Goal: Find contact information: Find contact information

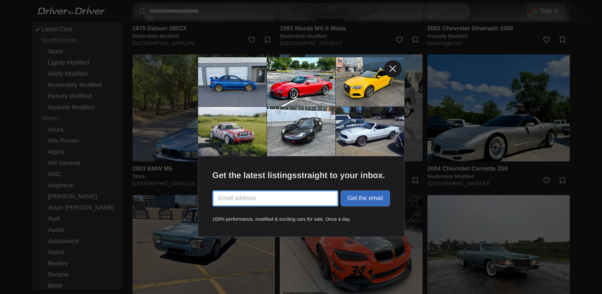
scroll to position [1006, 0]
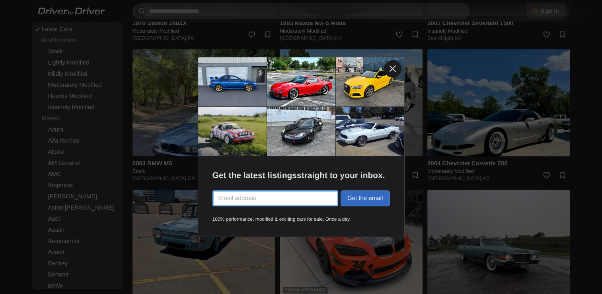
click at [397, 69] on link at bounding box center [393, 69] width 18 height 18
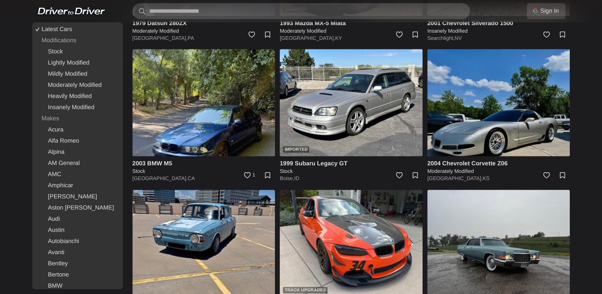
click at [525, 128] on img at bounding box center [498, 102] width 143 height 107
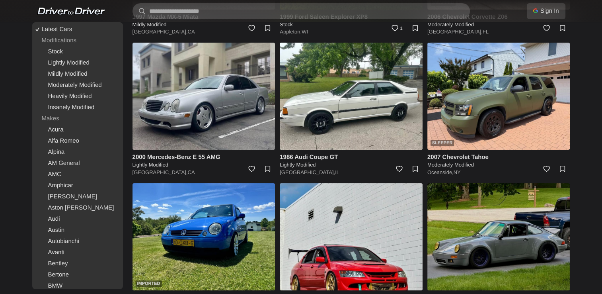
scroll to position [2979, 0]
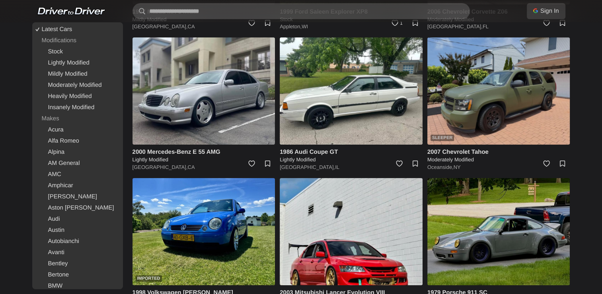
click at [515, 136] on img at bounding box center [498, 90] width 143 height 107
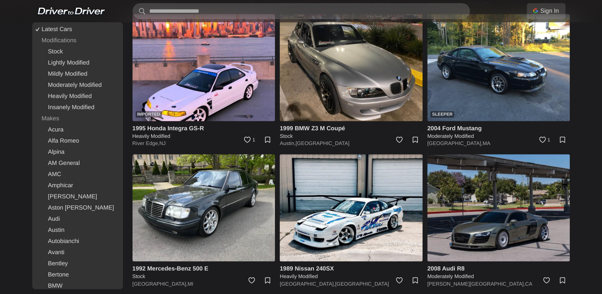
scroll to position [6800, 0]
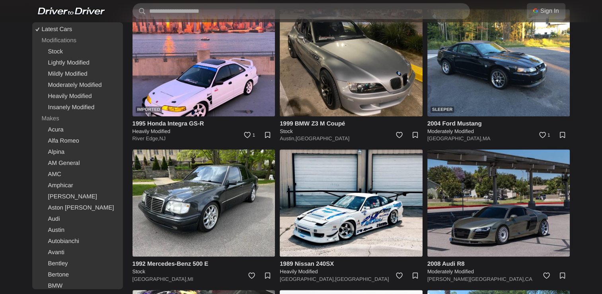
click at [191, 119] on h4 "1995 Honda Integra GS-R" at bounding box center [203, 123] width 143 height 8
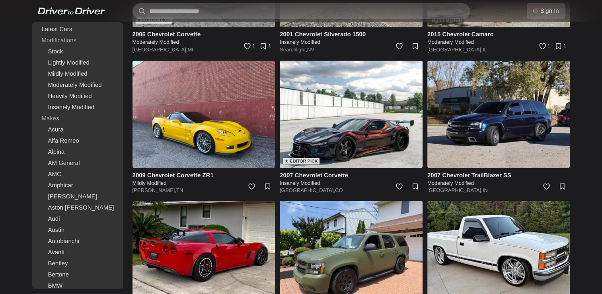
scroll to position [1448, 0]
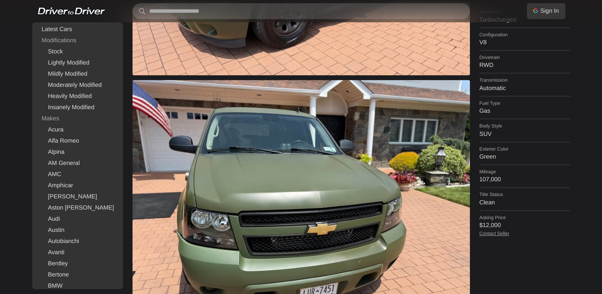
scroll to position [334, 0]
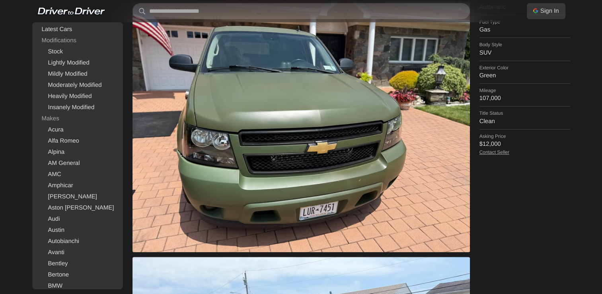
click at [492, 154] on dt "Contact Seller" at bounding box center [524, 152] width 91 height 6
click at [488, 150] on link "Contact Seller" at bounding box center [494, 152] width 30 height 6
click at [496, 150] on link "Contact Seller" at bounding box center [494, 152] width 30 height 6
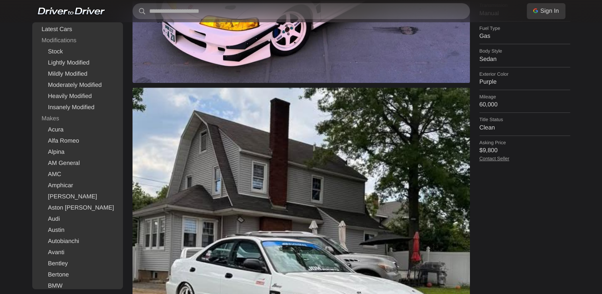
scroll to position [328, 0]
click at [493, 159] on link "Contact Seller" at bounding box center [494, 158] width 30 height 6
